Goal: Task Accomplishment & Management: Use online tool/utility

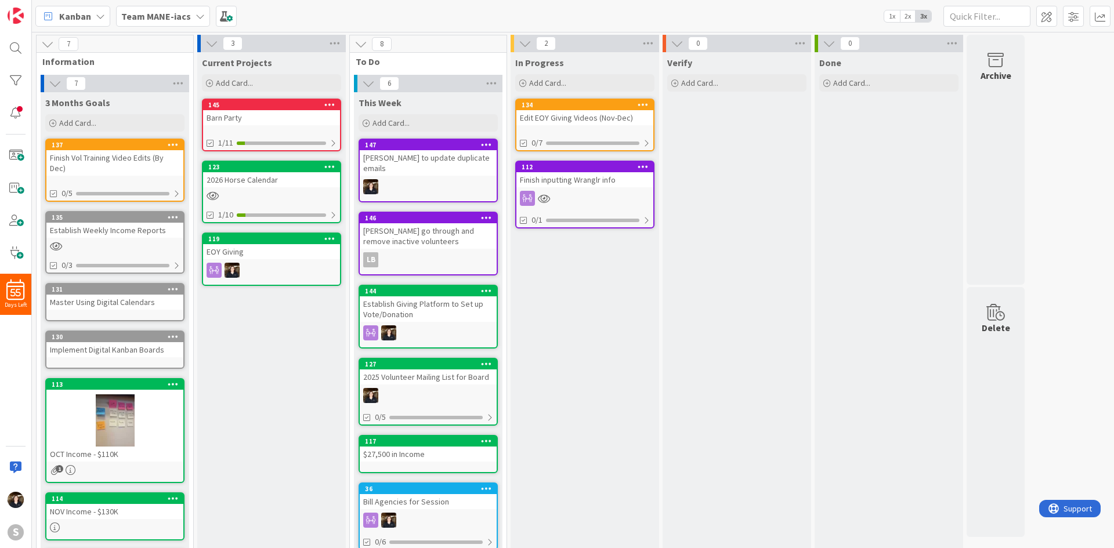
click at [150, 16] on b "Team MANE-iacs" at bounding box center [156, 16] width 70 height 12
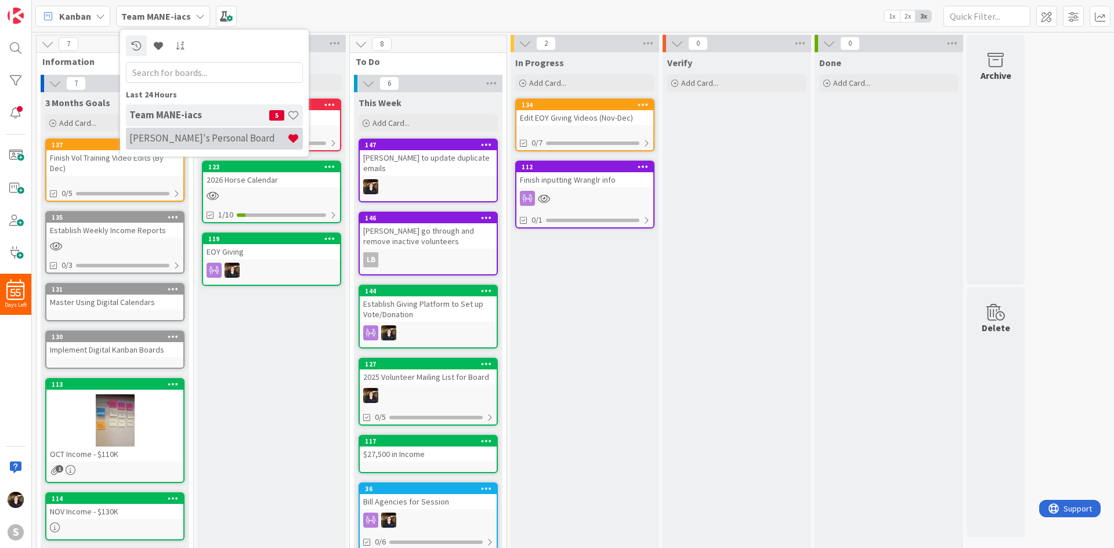
click at [172, 133] on h4 "[PERSON_NAME]'s Personal Board" at bounding box center [208, 138] width 158 height 12
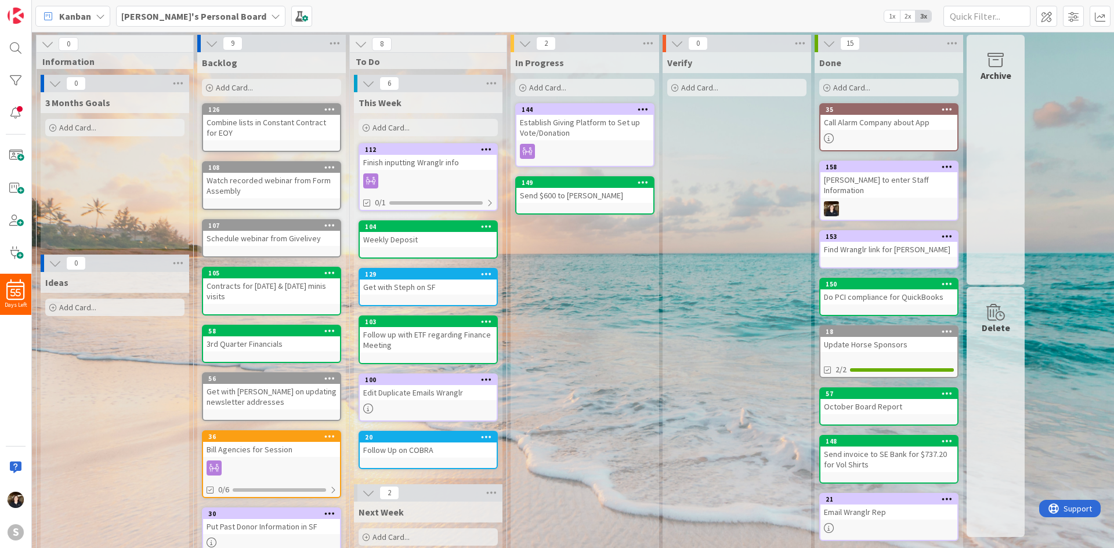
click at [186, 15] on b "[PERSON_NAME]'s Personal Board" at bounding box center [193, 16] width 145 height 12
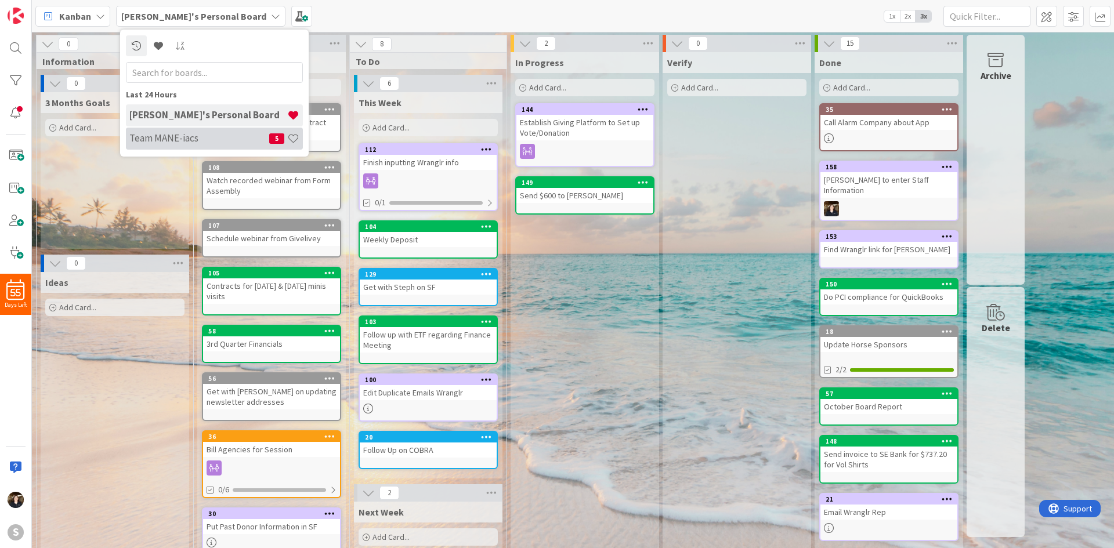
click at [158, 135] on h4 "Team MANE-iacs" at bounding box center [199, 138] width 140 height 12
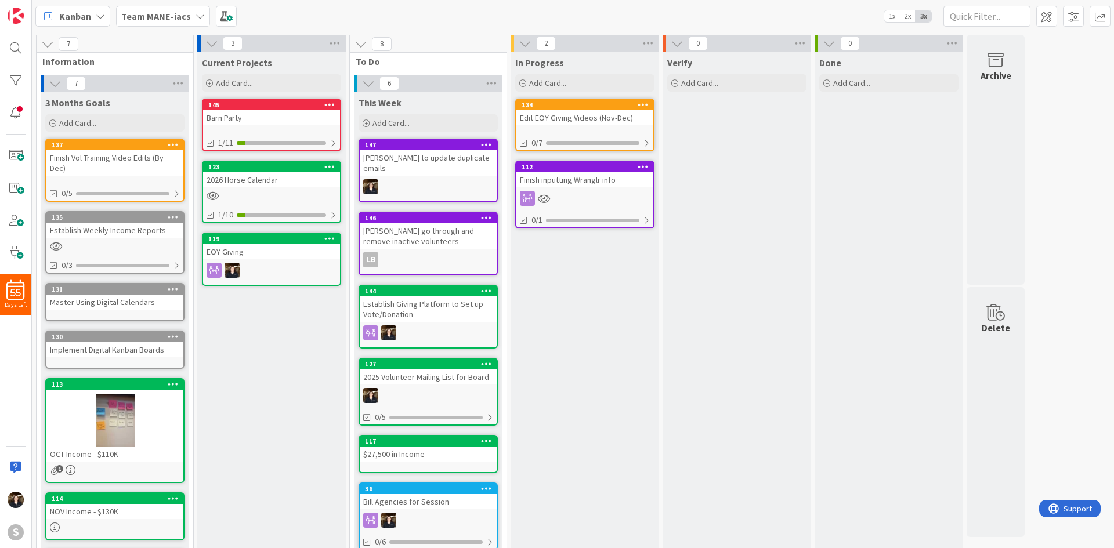
click at [606, 185] on div "Finish inputting Wranglr info" at bounding box center [584, 179] width 137 height 15
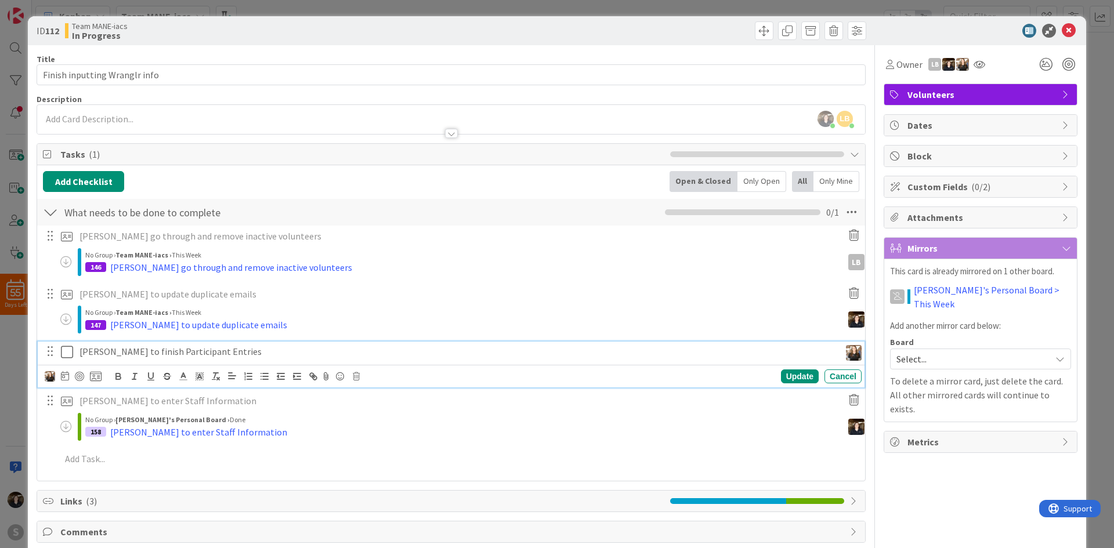
click at [68, 352] on icon at bounding box center [67, 352] width 12 height 14
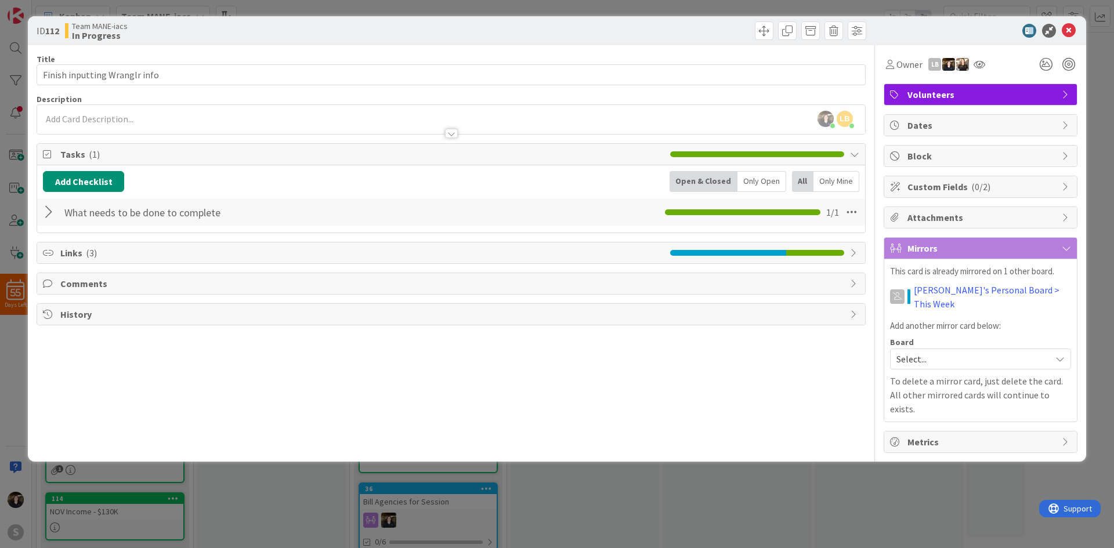
click at [47, 212] on div at bounding box center [50, 212] width 15 height 21
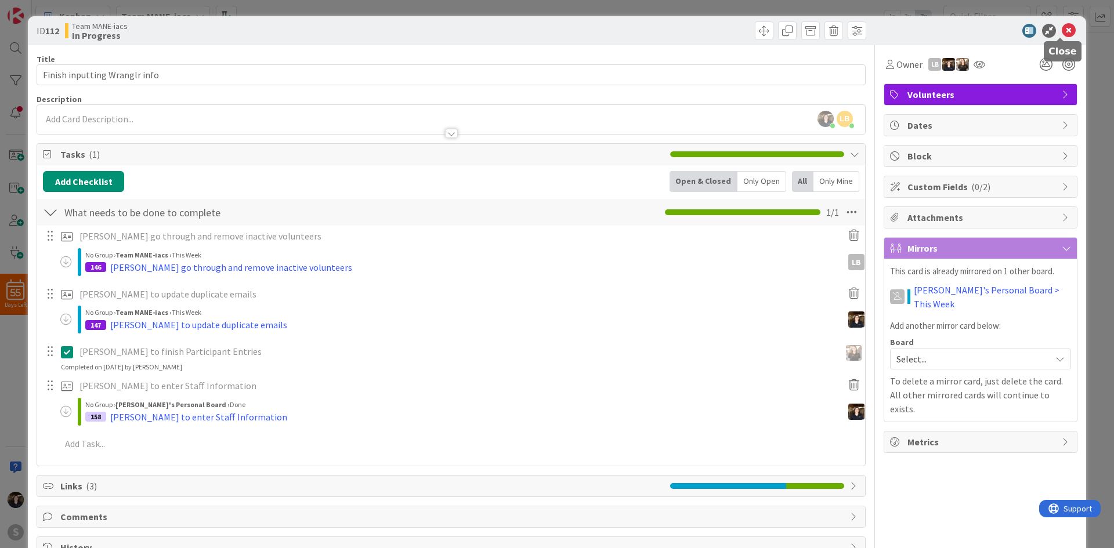
click at [1062, 31] on icon at bounding box center [1069, 31] width 14 height 14
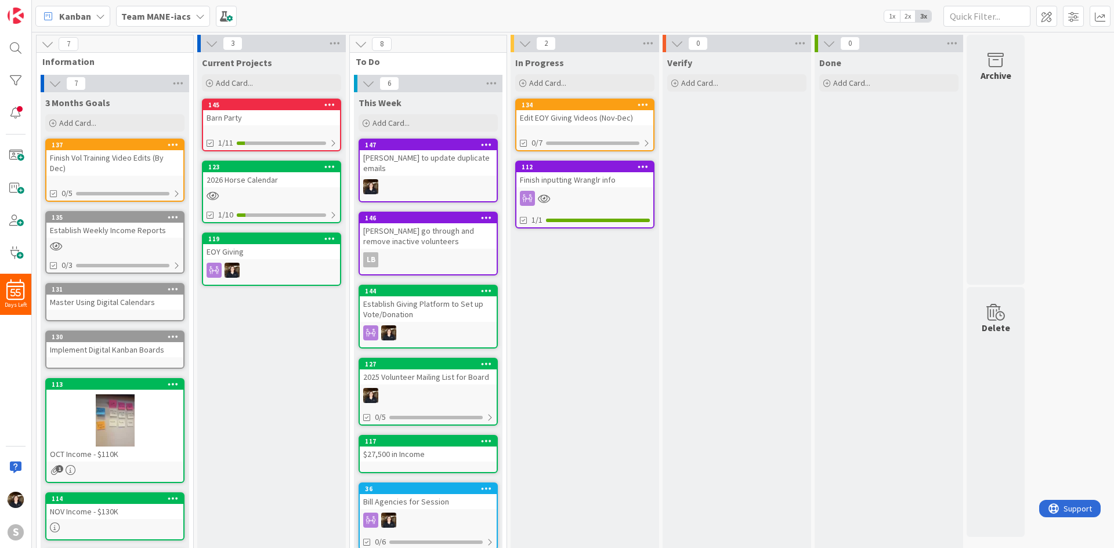
click at [157, 8] on div "Team MANE-iacs" at bounding box center [163, 16] width 94 height 21
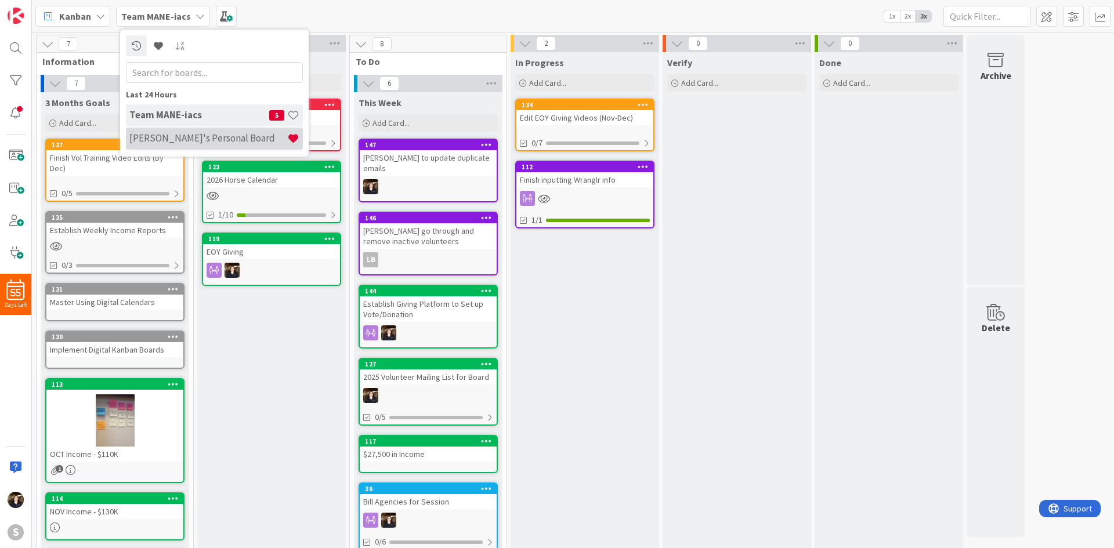
click at [223, 135] on h4 "[PERSON_NAME]'s Personal Board" at bounding box center [208, 138] width 158 height 12
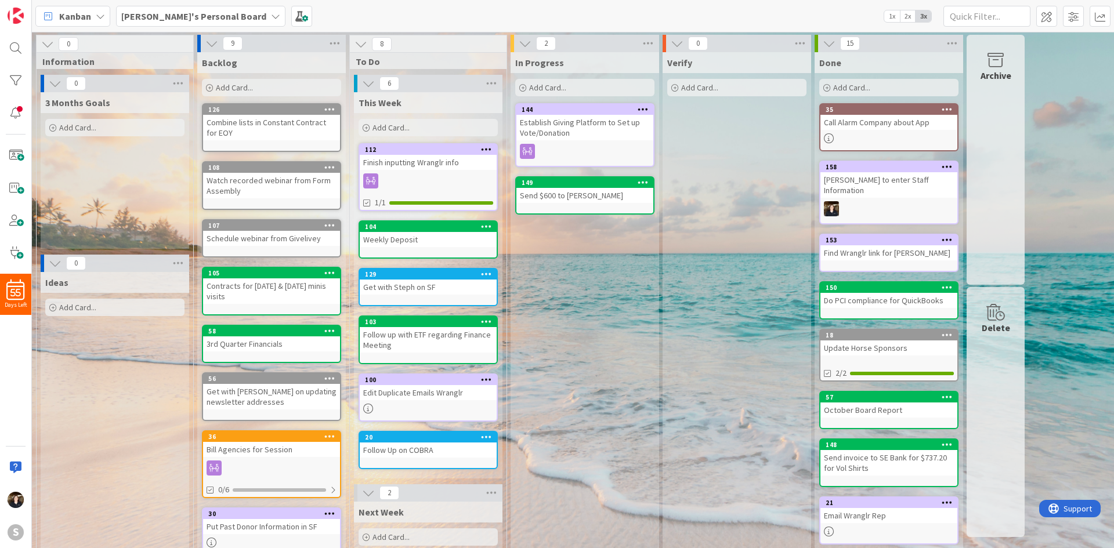
click at [945, 171] on icon at bounding box center [947, 166] width 11 height 8
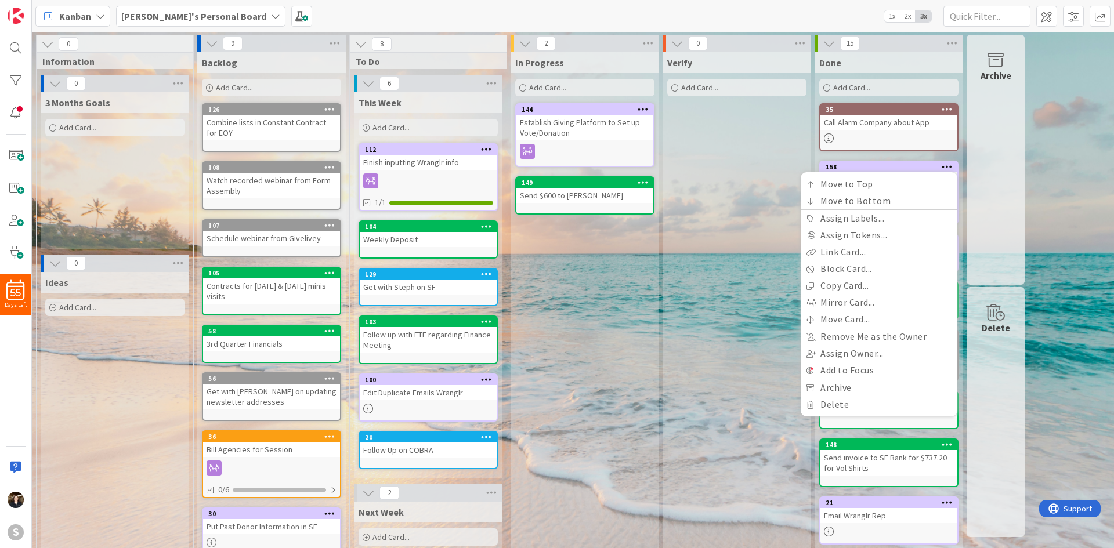
click at [980, 213] on div "Archive" at bounding box center [996, 160] width 58 height 250
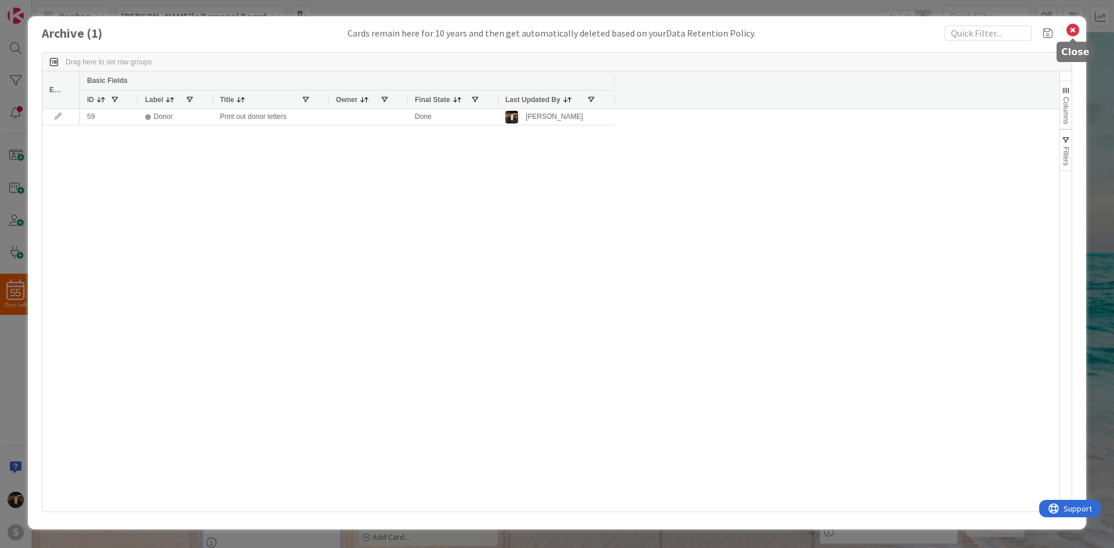
click at [1073, 28] on icon at bounding box center [1072, 30] width 15 height 16
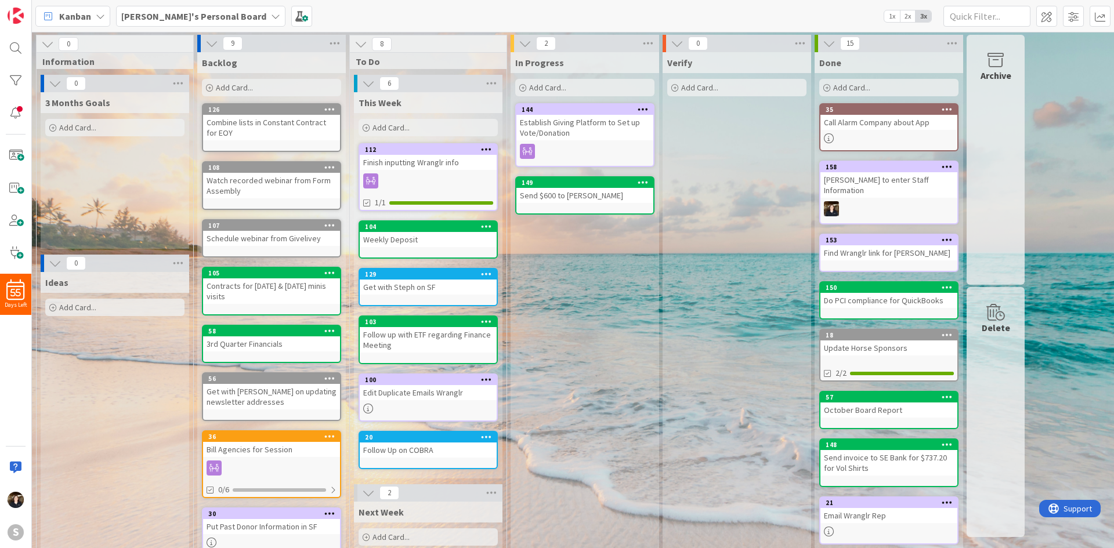
click at [866, 201] on div at bounding box center [888, 208] width 137 height 15
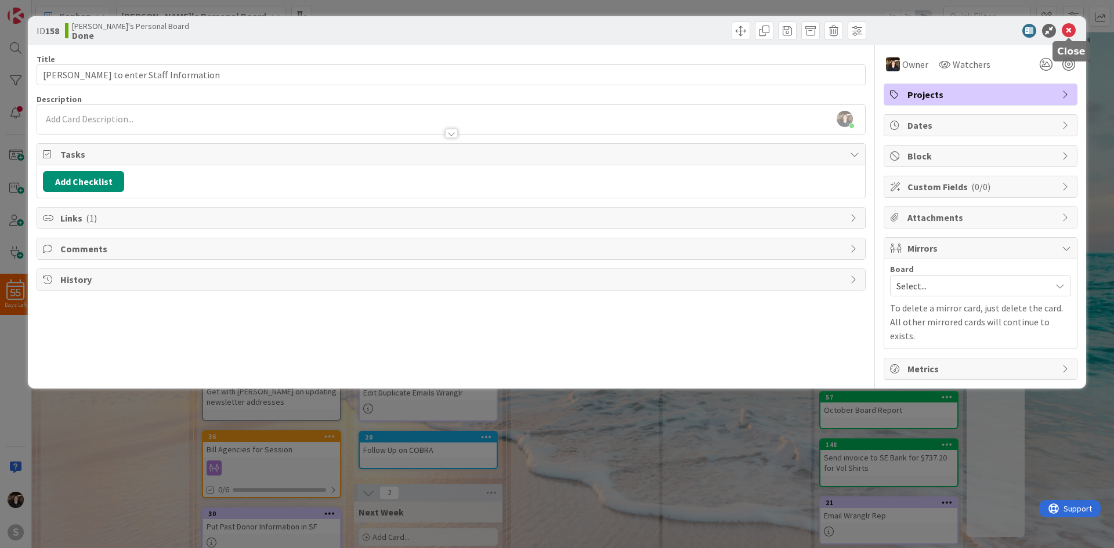
click at [1067, 34] on icon at bounding box center [1069, 31] width 14 height 14
